Goal: Information Seeking & Learning: Learn about a topic

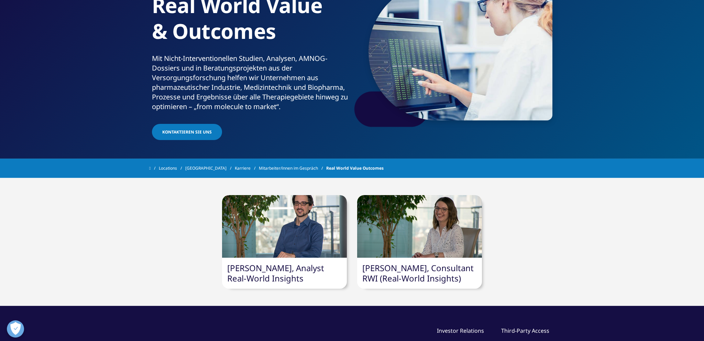
scroll to position [73, 0]
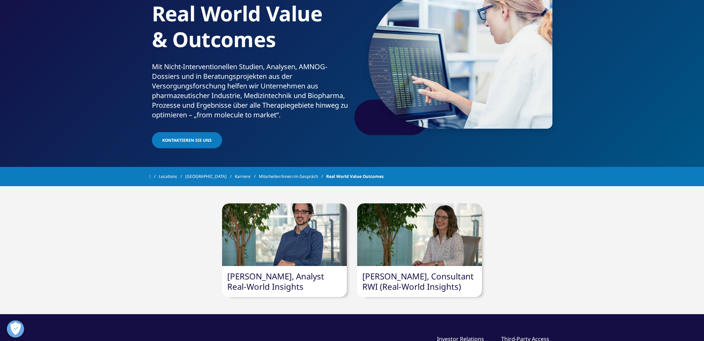
click at [284, 223] on div at bounding box center [284, 234] width 125 height 63
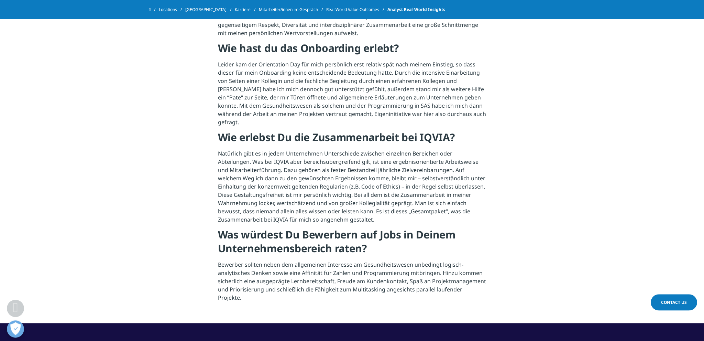
scroll to position [1016, 0]
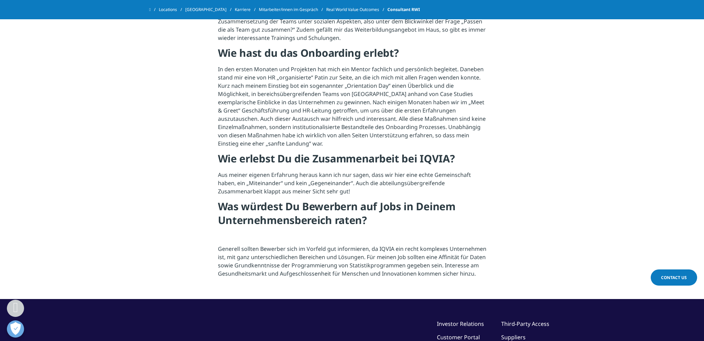
scroll to position [798, 0]
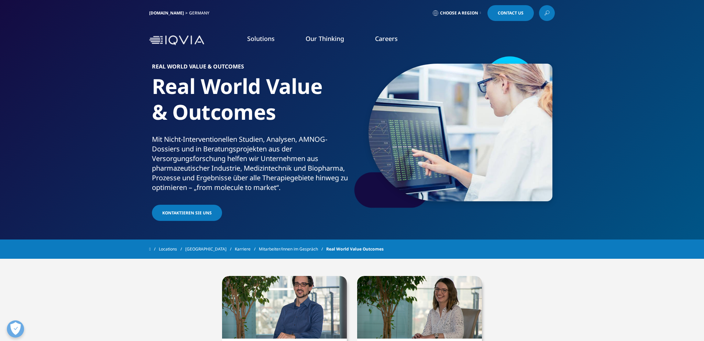
click at [186, 213] on span "Kontaktieren Sie uns" at bounding box center [186, 213] width 49 height 6
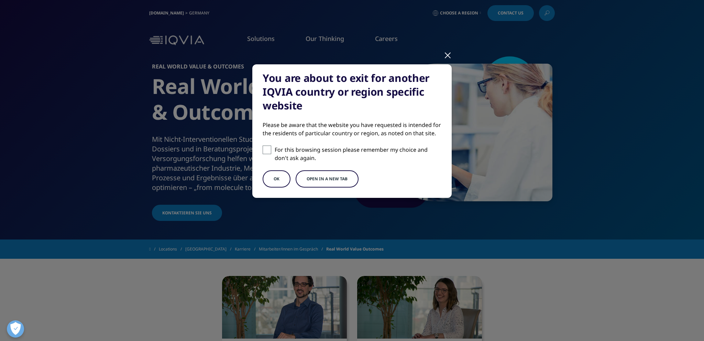
click at [318, 184] on button "Open in a new tab" at bounding box center [327, 178] width 63 height 17
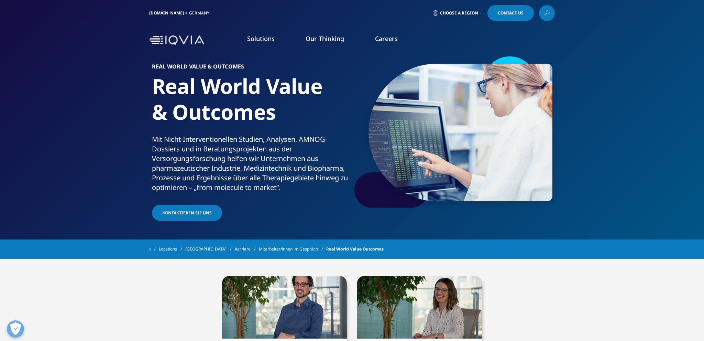
click at [549, 13] on icon at bounding box center [547, 12] width 3 height 3
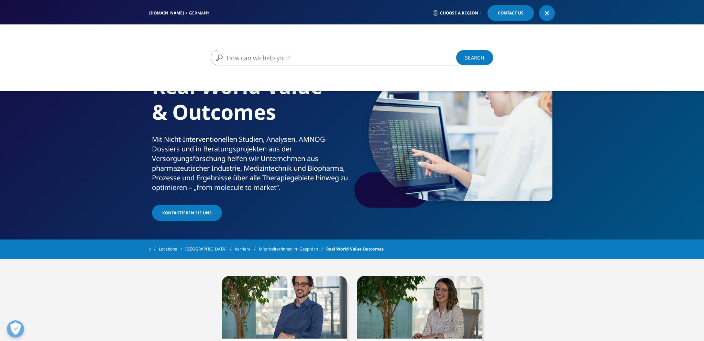
click at [255, 62] on input "Suchen" at bounding box center [342, 57] width 263 height 15
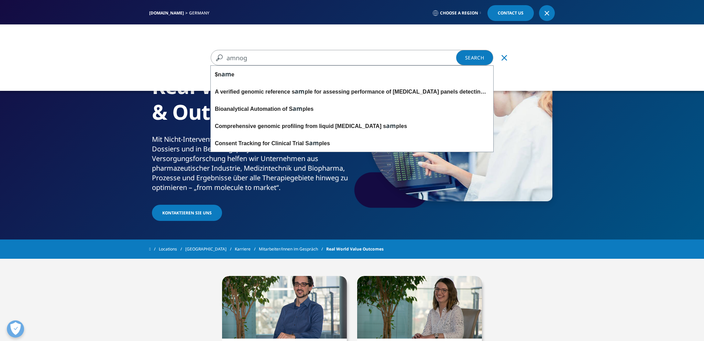
type input "amnog"
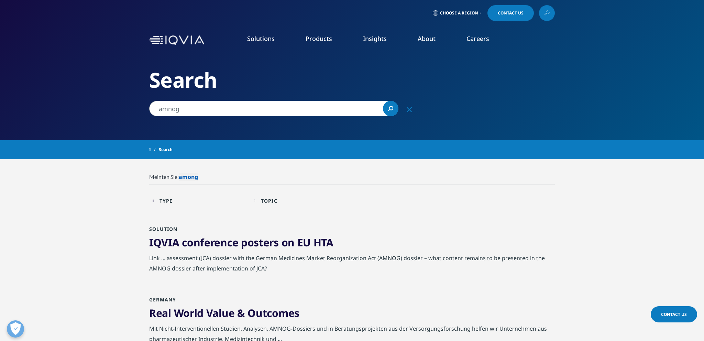
click at [586, 193] on link "Health Economics & Value" at bounding box center [621, 193] width 165 height 8
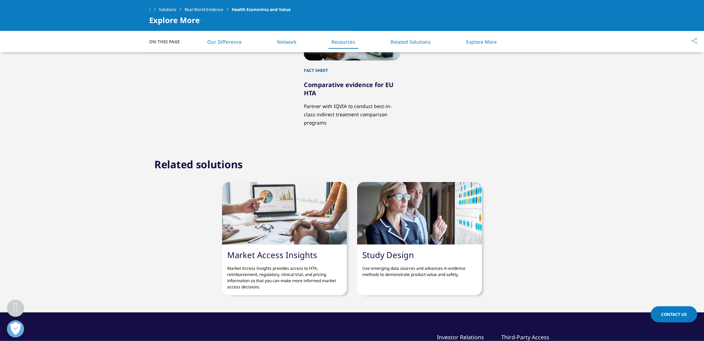
scroll to position [1161, 0]
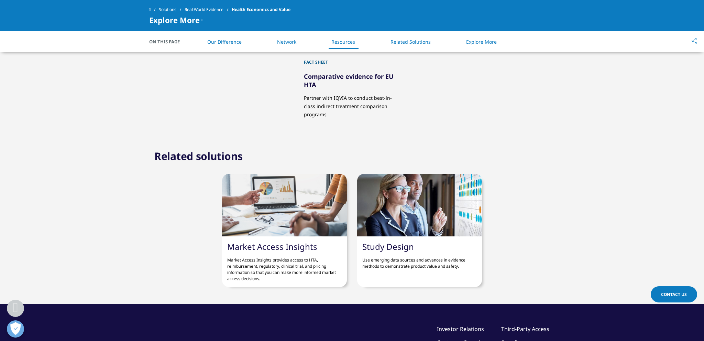
click at [284, 248] on link "Market Access Insights" at bounding box center [272, 246] width 90 height 11
